Goal: Transaction & Acquisition: Obtain resource

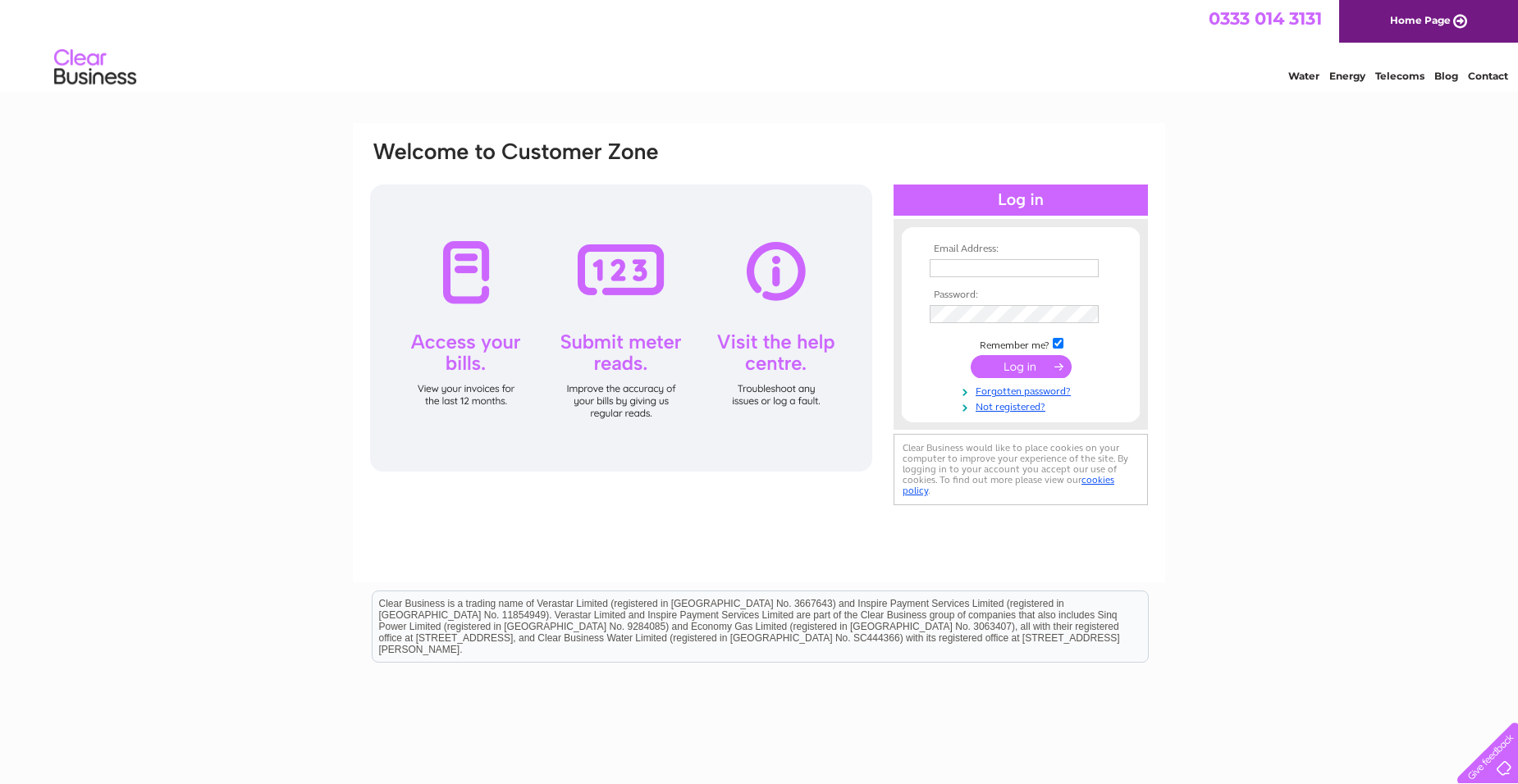
type input "mike@mkyfabrication.co.uk"
click at [1014, 363] on input "submit" at bounding box center [1020, 366] width 101 height 23
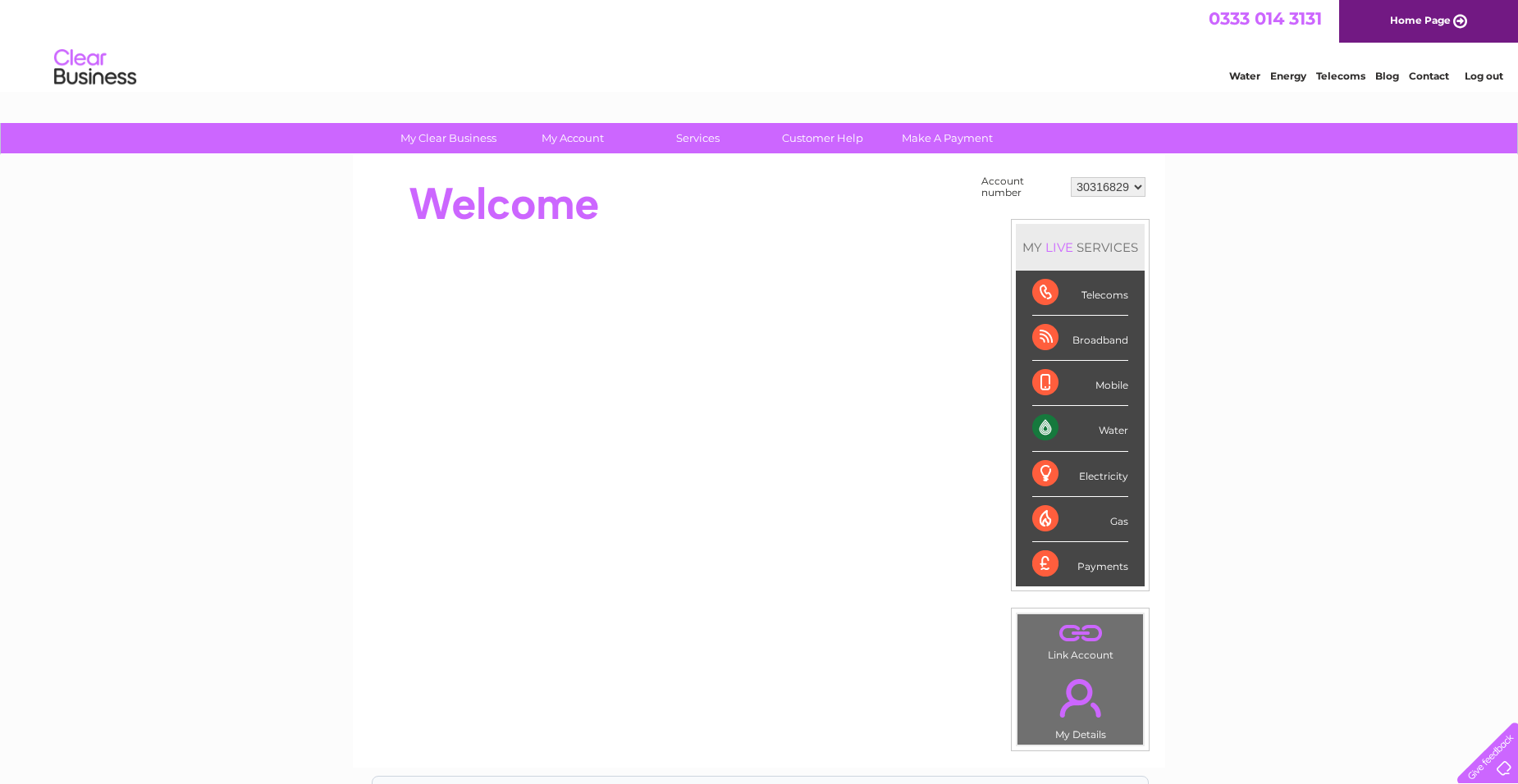
click at [1121, 433] on div "Water" at bounding box center [1080, 429] width 96 height 45
click at [1044, 425] on div "Water" at bounding box center [1080, 429] width 96 height 45
click at [1124, 427] on div "Water" at bounding box center [1080, 429] width 96 height 45
click at [1045, 421] on div "Water" at bounding box center [1080, 429] width 96 height 45
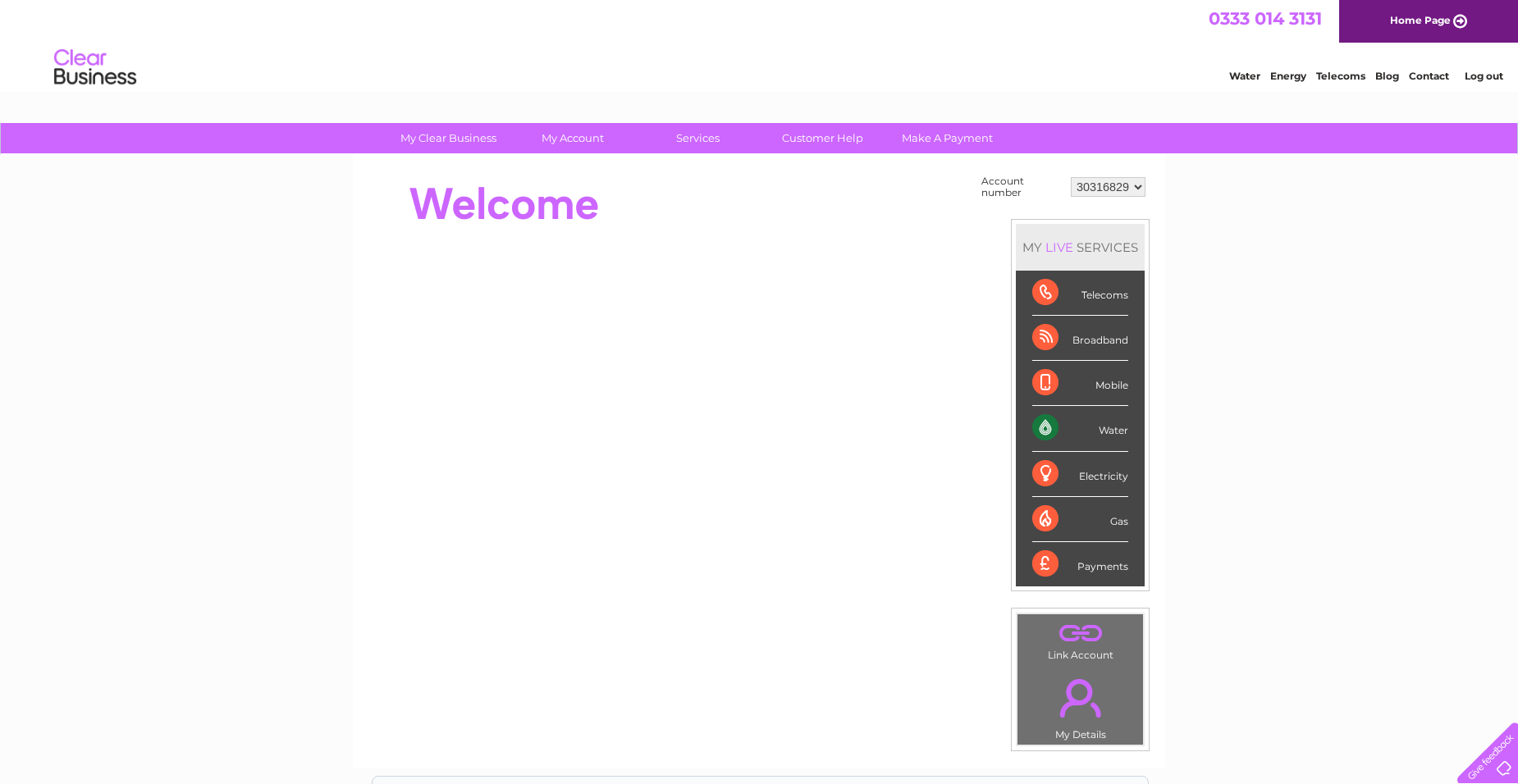
click at [1045, 421] on div "Water" at bounding box center [1080, 429] width 96 height 45
click at [1140, 186] on select "30316829" at bounding box center [1108, 187] width 74 height 20
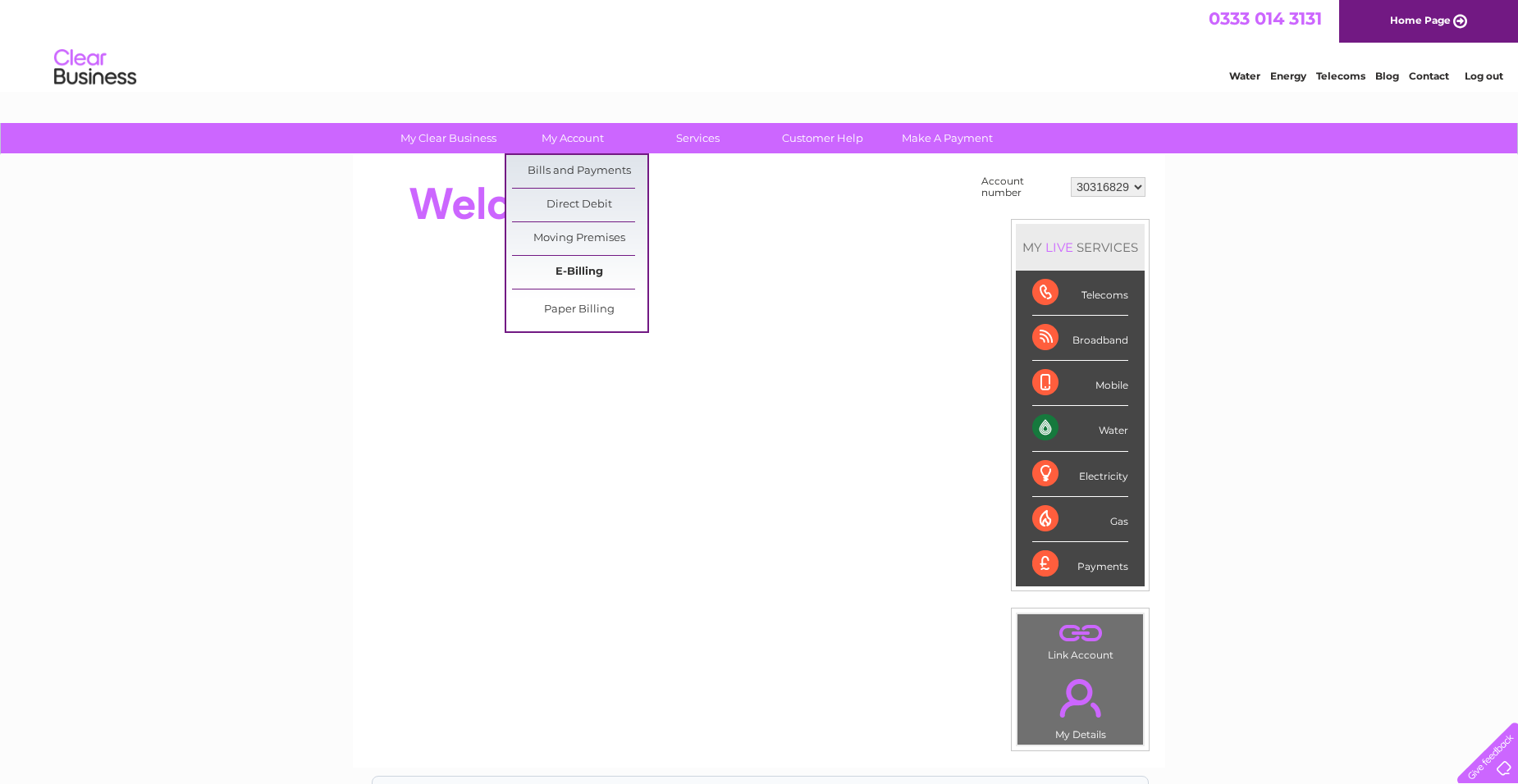
click at [570, 270] on link "E-Billing" at bounding box center [580, 272] width 135 height 33
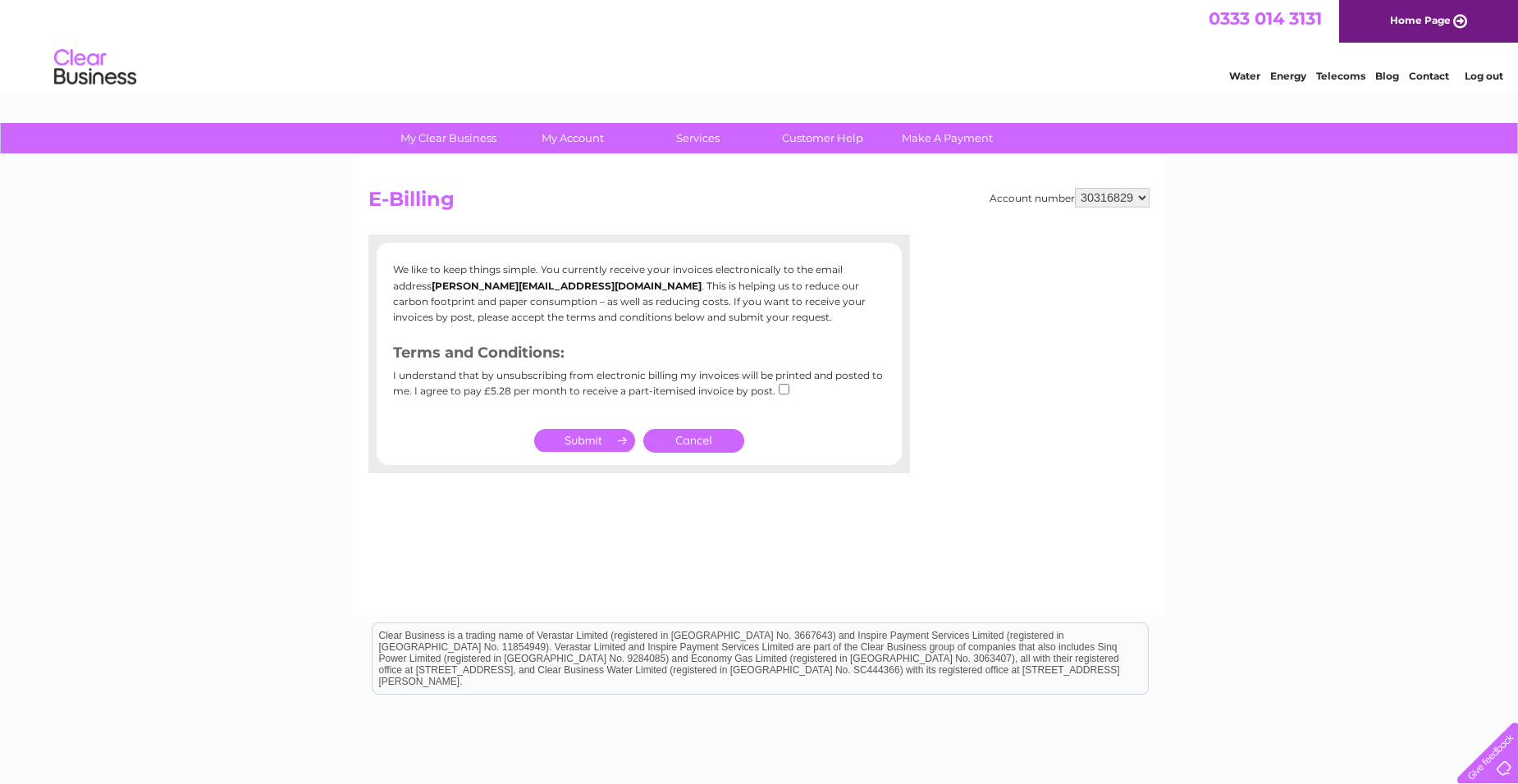
click at [699, 437] on link "Cancel" at bounding box center [693, 440] width 101 height 23
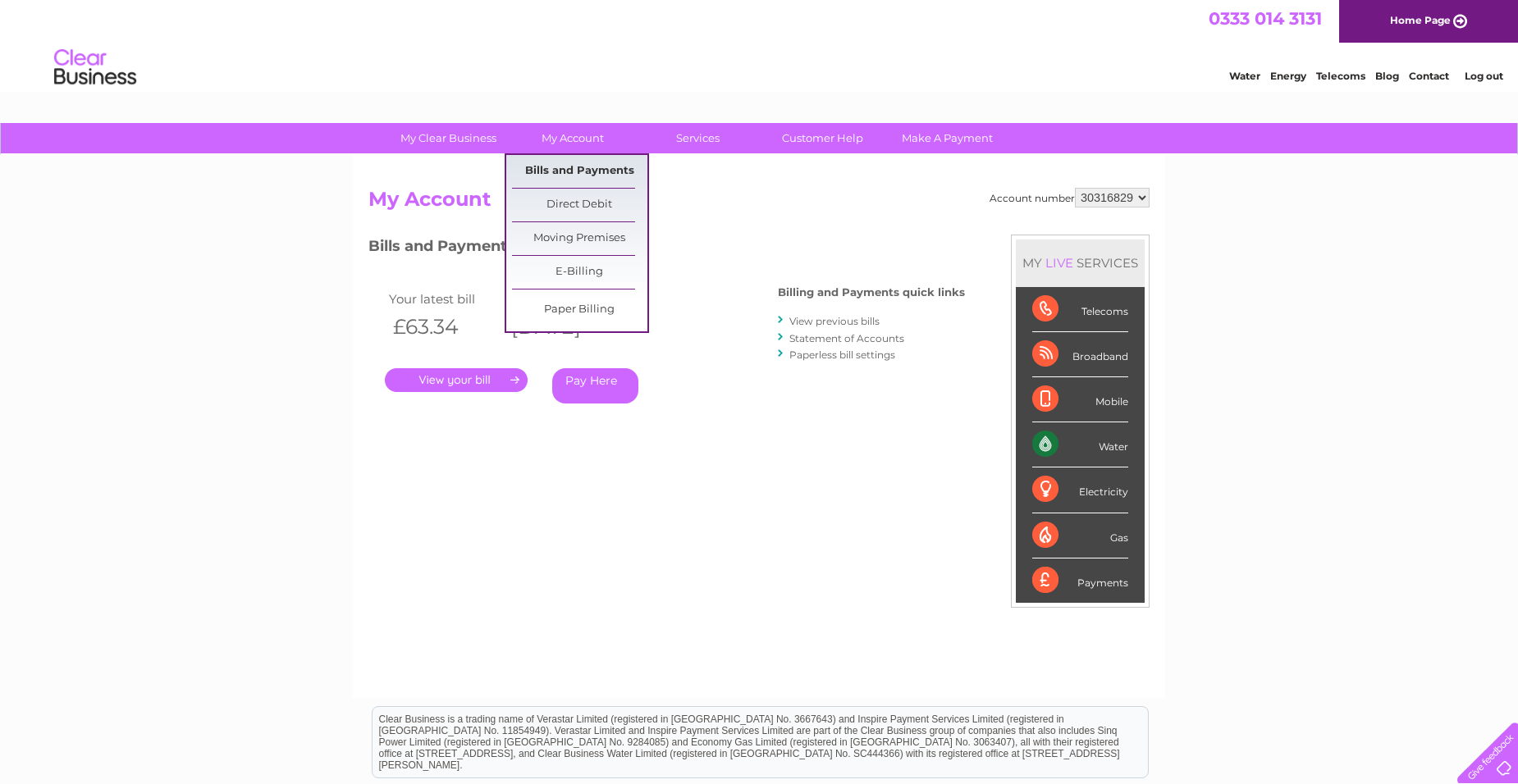
click at [574, 171] on link "Bills and Payments" at bounding box center [580, 171] width 135 height 33
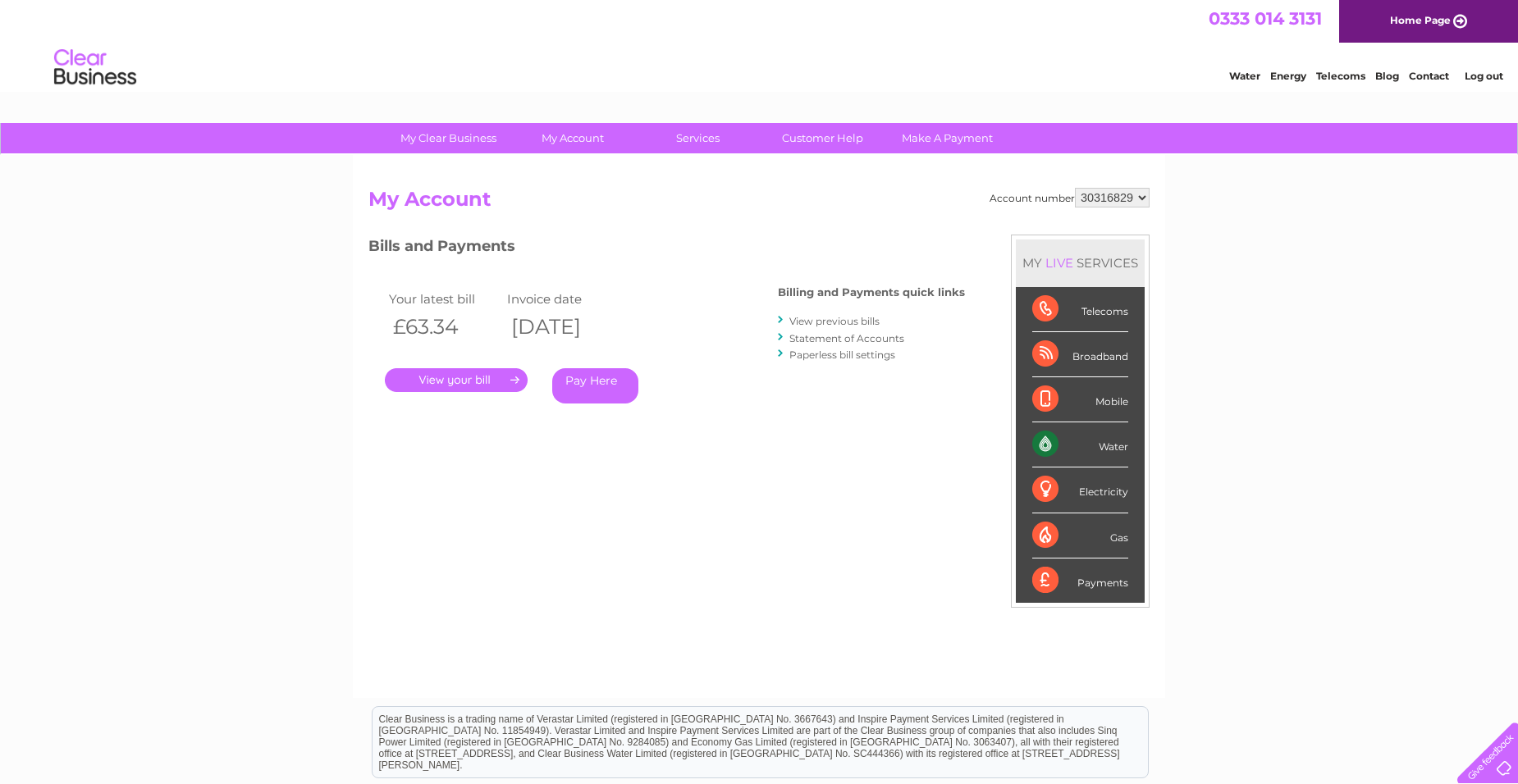
click at [1150, 192] on div "Account number 30316829 My Account MY LIVE SERVICES Telecoms Broadband Mobile W…" at bounding box center [758, 426] width 812 height 543
click at [1142, 195] on select "30316829" at bounding box center [1112, 198] width 74 height 20
click at [1141, 195] on select "30316829" at bounding box center [1112, 198] width 74 height 20
click at [1126, 195] on select "30316829" at bounding box center [1112, 198] width 74 height 20
click at [1112, 193] on select "30316829" at bounding box center [1112, 198] width 74 height 20
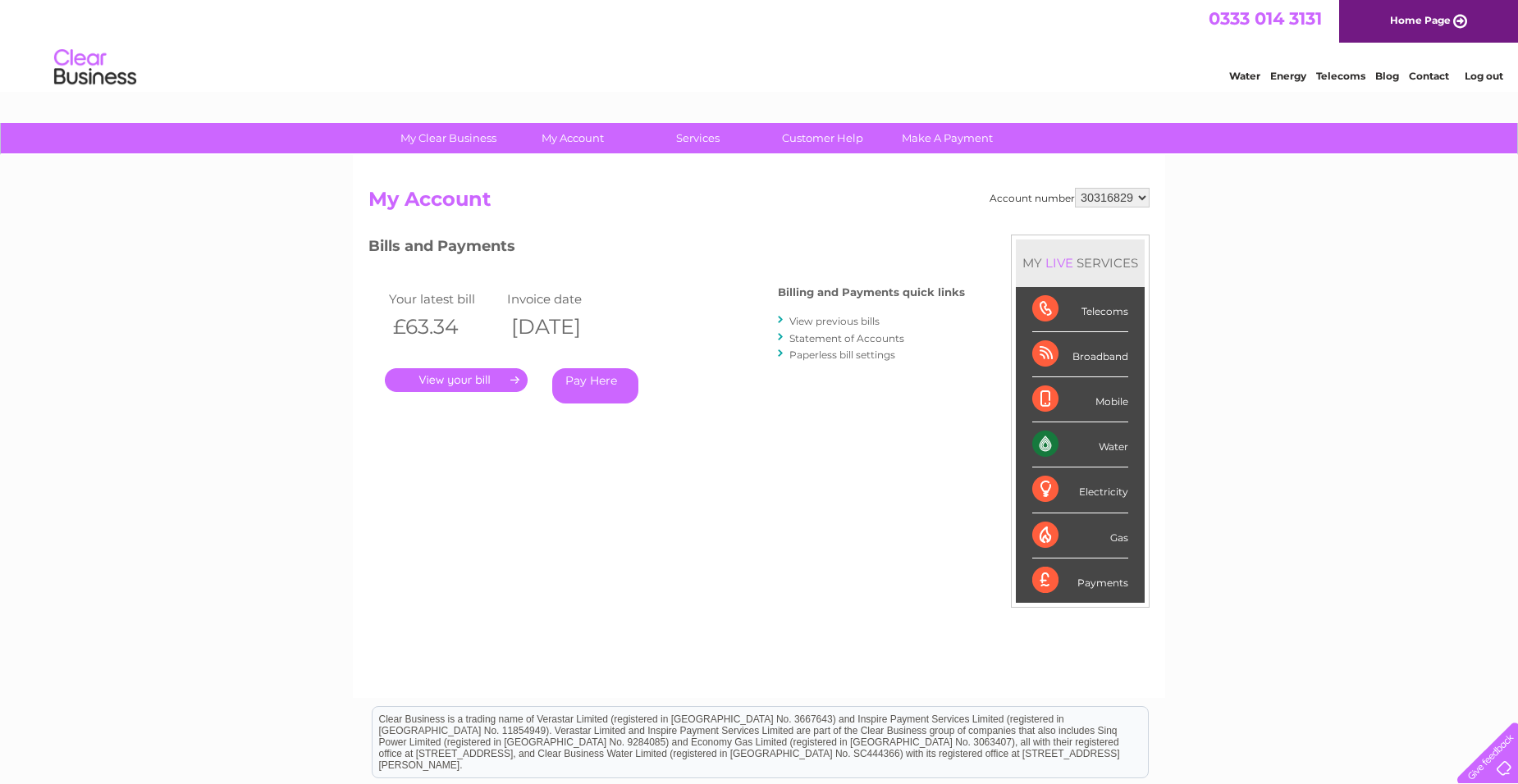
click at [1116, 200] on select "30316829" at bounding box center [1112, 198] width 74 height 20
click at [1098, 202] on select "30316829" at bounding box center [1112, 198] width 74 height 20
click at [1095, 203] on select "30316829" at bounding box center [1112, 198] width 74 height 20
click at [1091, 202] on select "30316829" at bounding box center [1112, 198] width 74 height 20
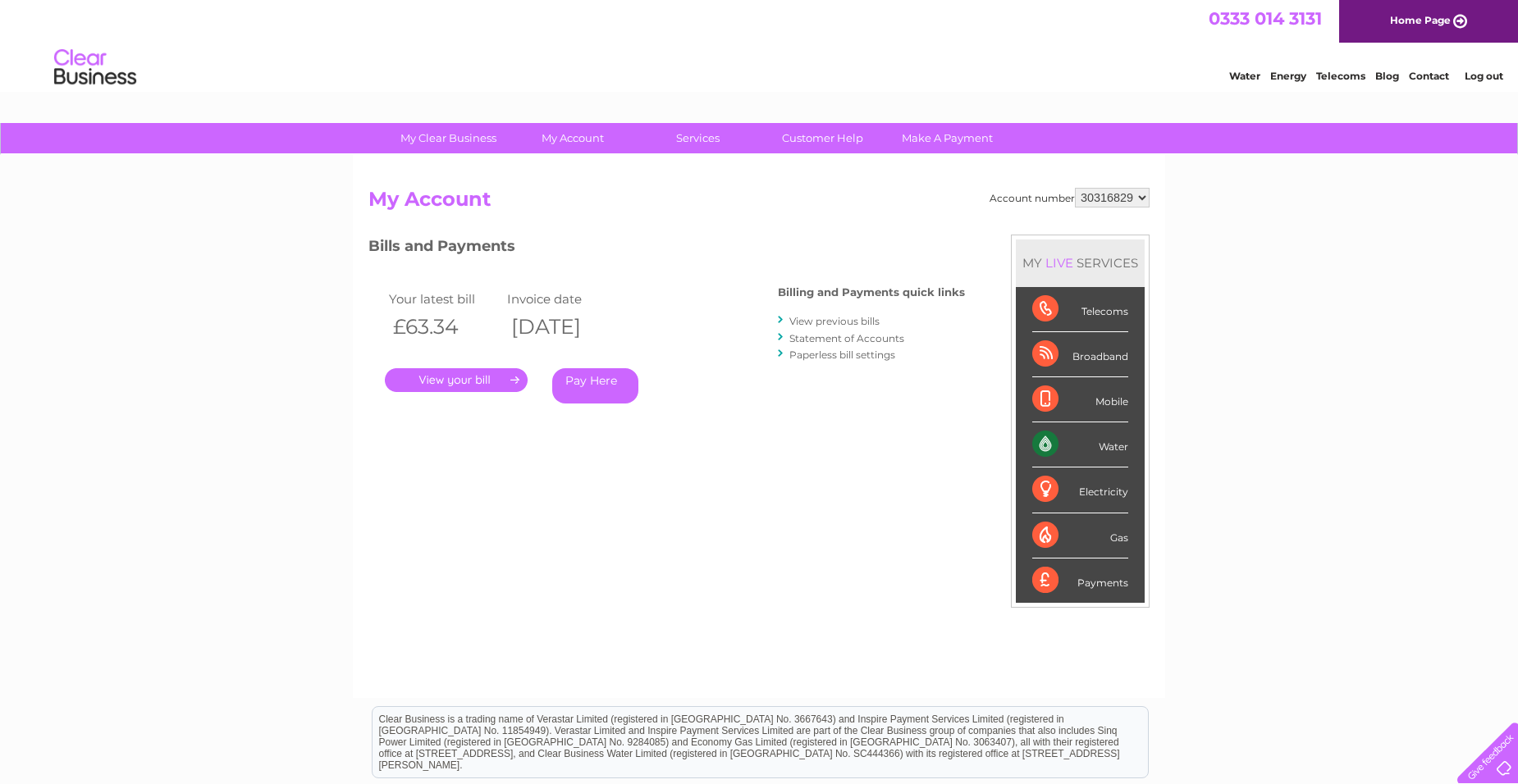
click at [1087, 200] on select "30316829" at bounding box center [1112, 198] width 74 height 20
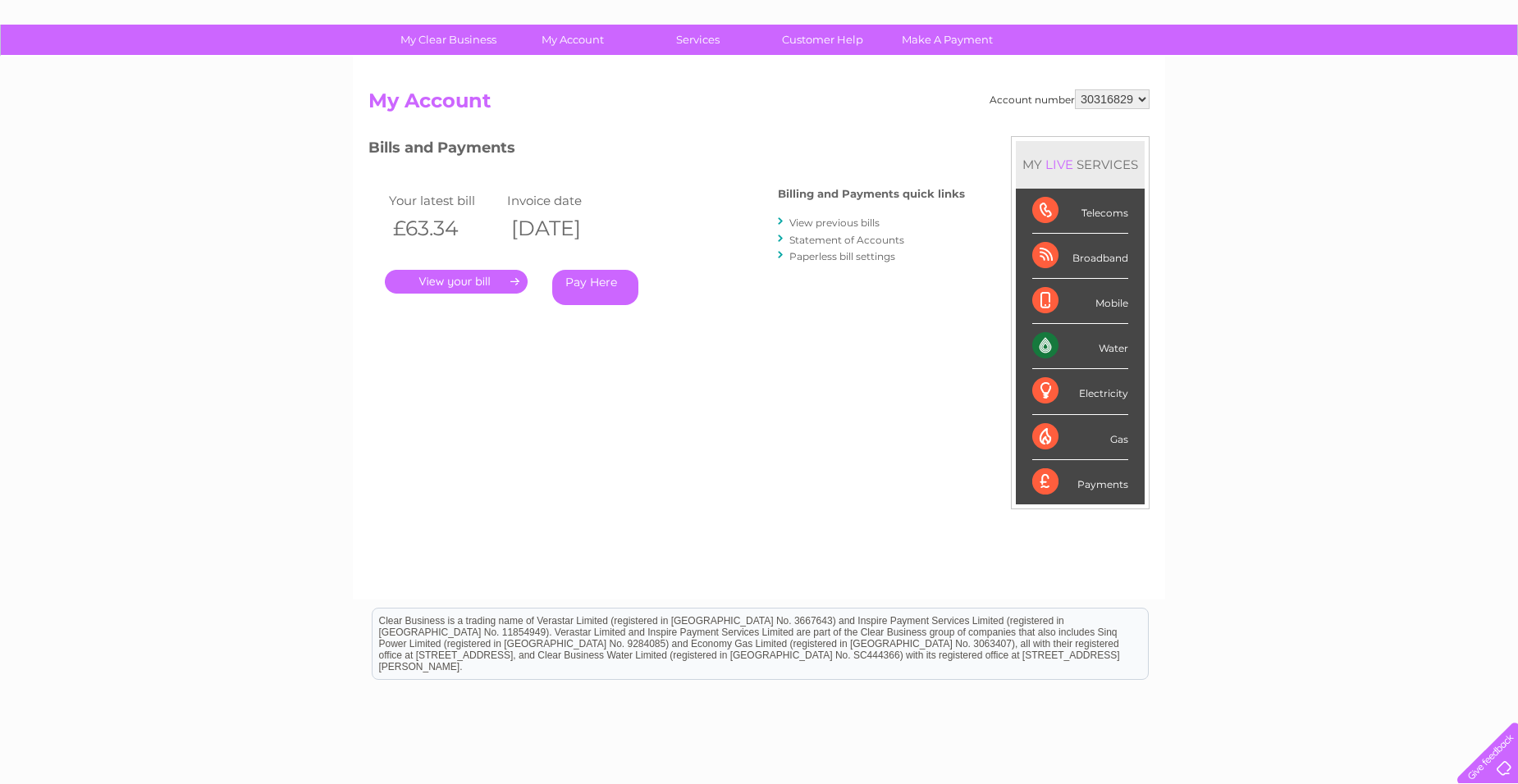
scroll to position [69, 0]
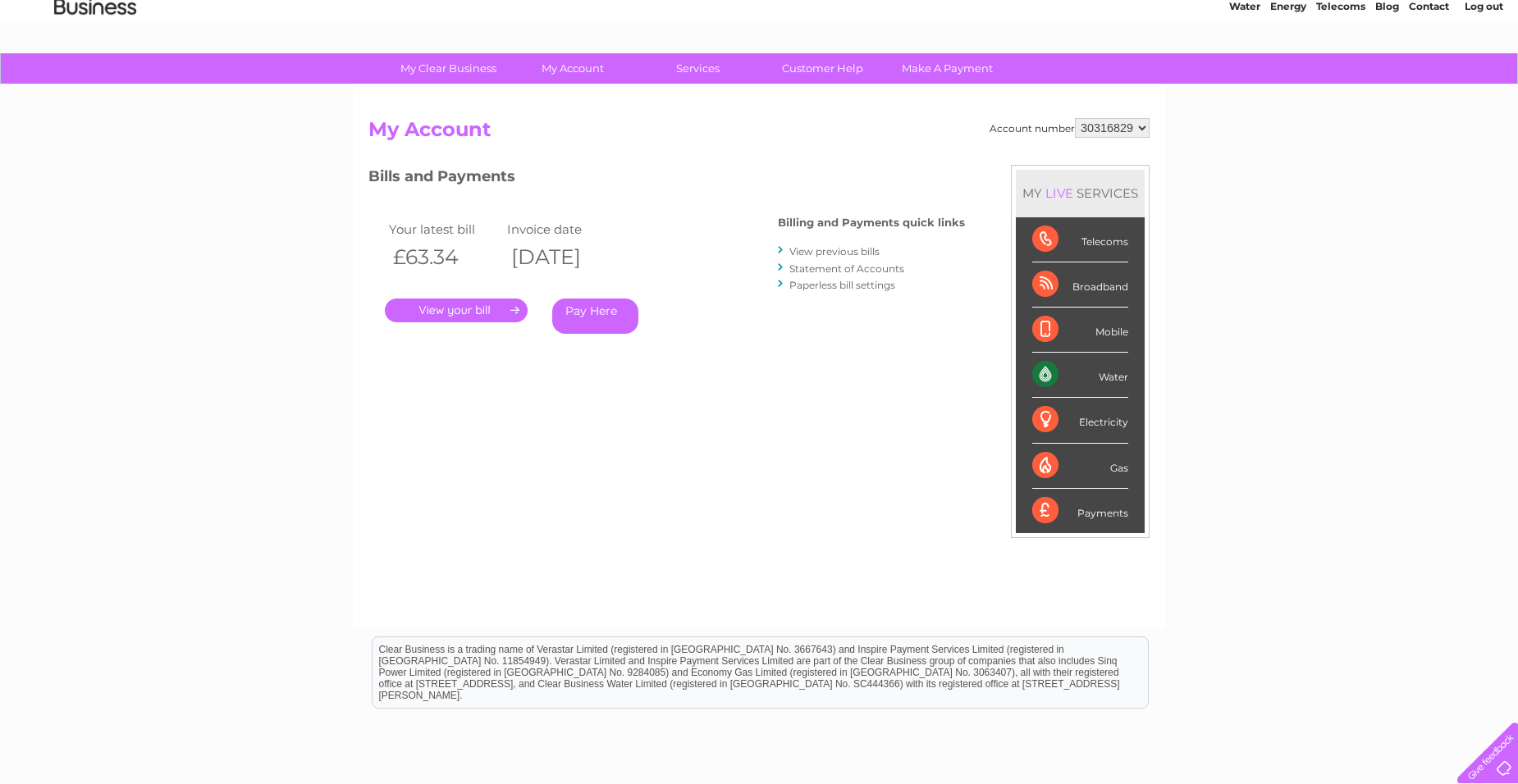
click at [513, 314] on link "." at bounding box center [456, 310] width 143 height 23
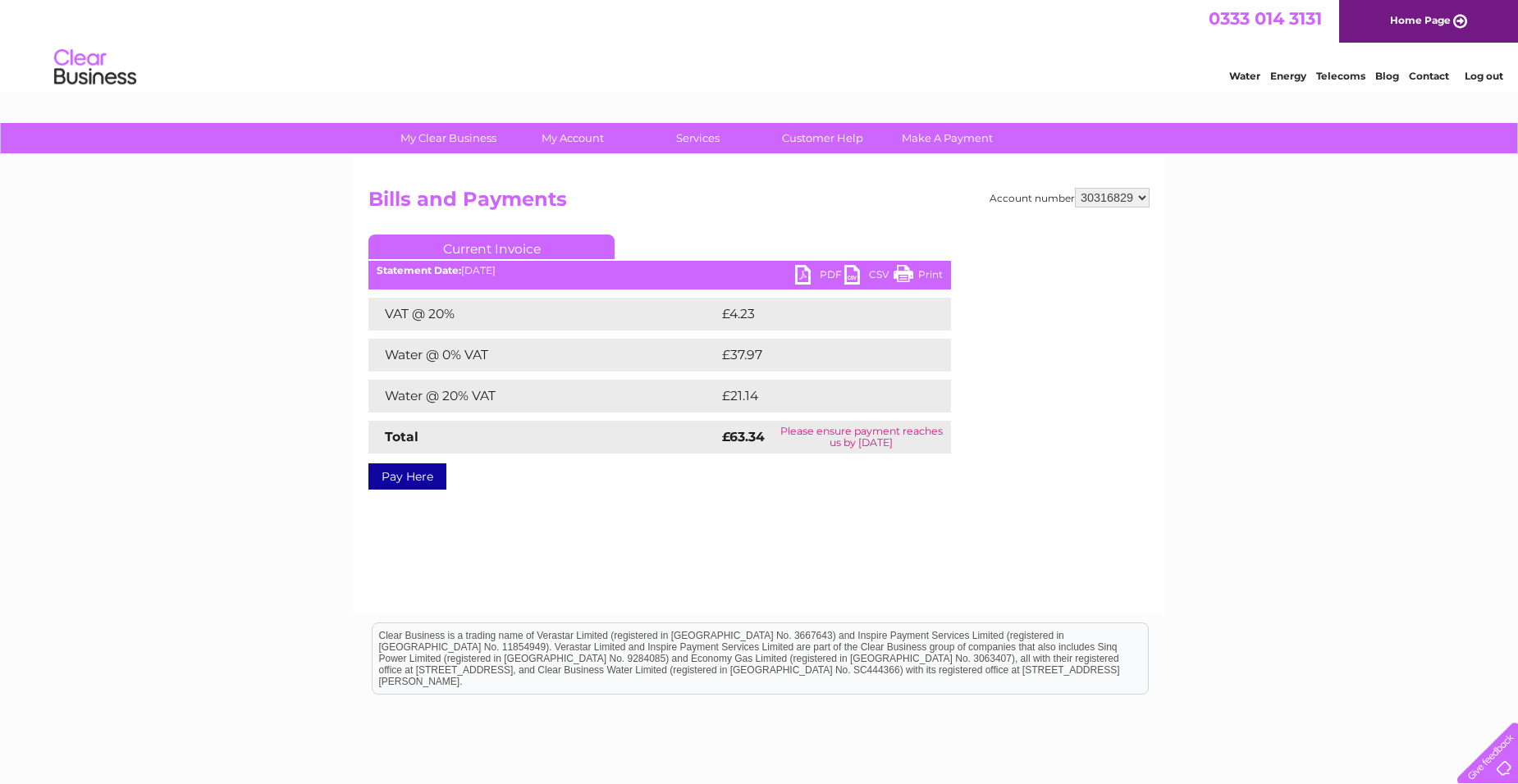
click at [811, 280] on link "PDF" at bounding box center [820, 277] width 49 height 23
